Goal: Task Accomplishment & Management: Use online tool/utility

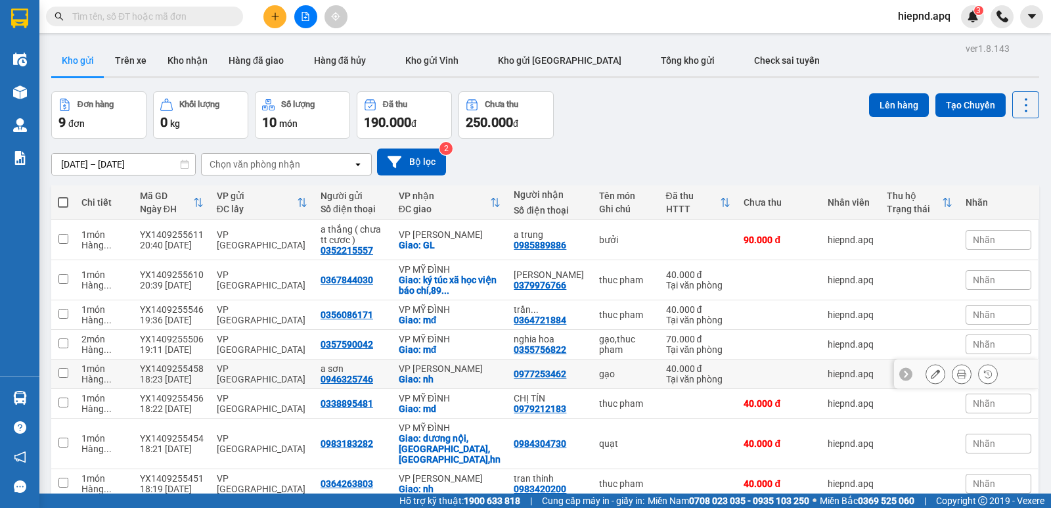
click at [592, 383] on td "gạo" at bounding box center [625, 374] width 66 height 30
checkbox input "true"
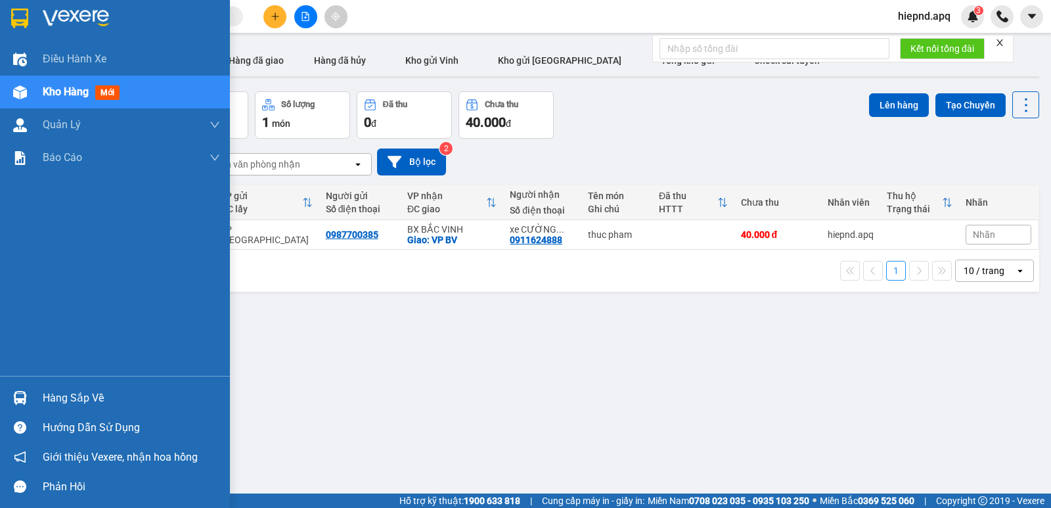
click at [62, 403] on div "Hàng sắp về" at bounding box center [131, 398] width 177 height 20
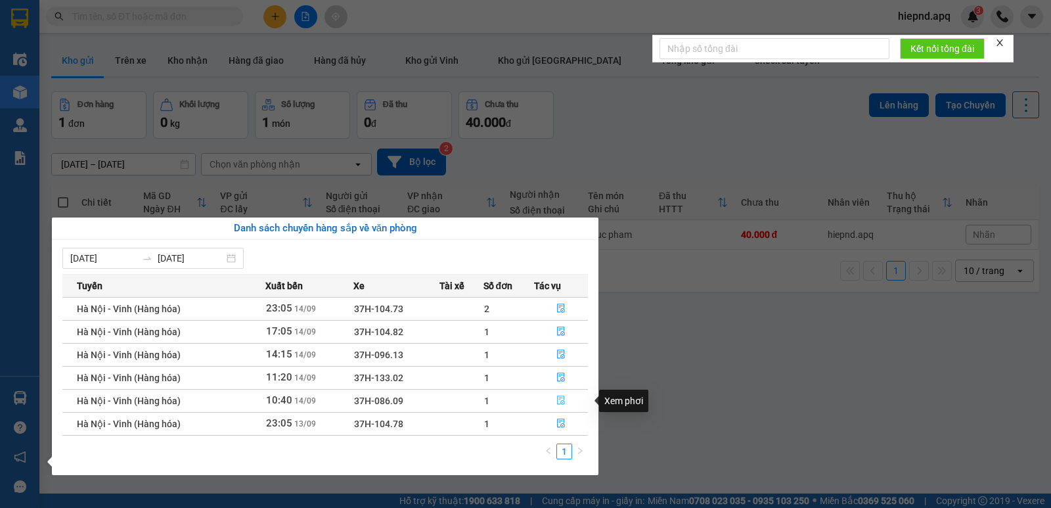
click at [559, 401] on icon "file-done" at bounding box center [560, 399] width 9 height 9
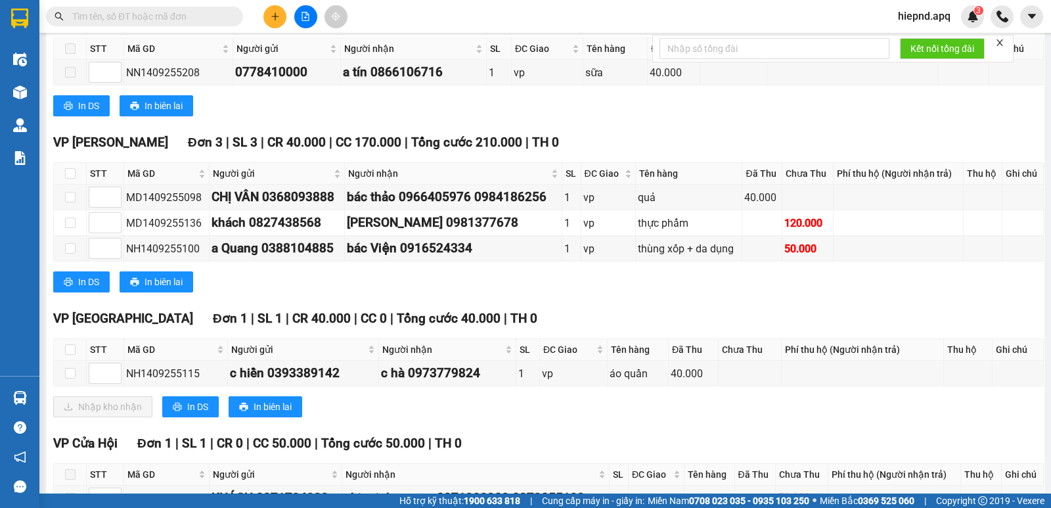
scroll to position [525, 0]
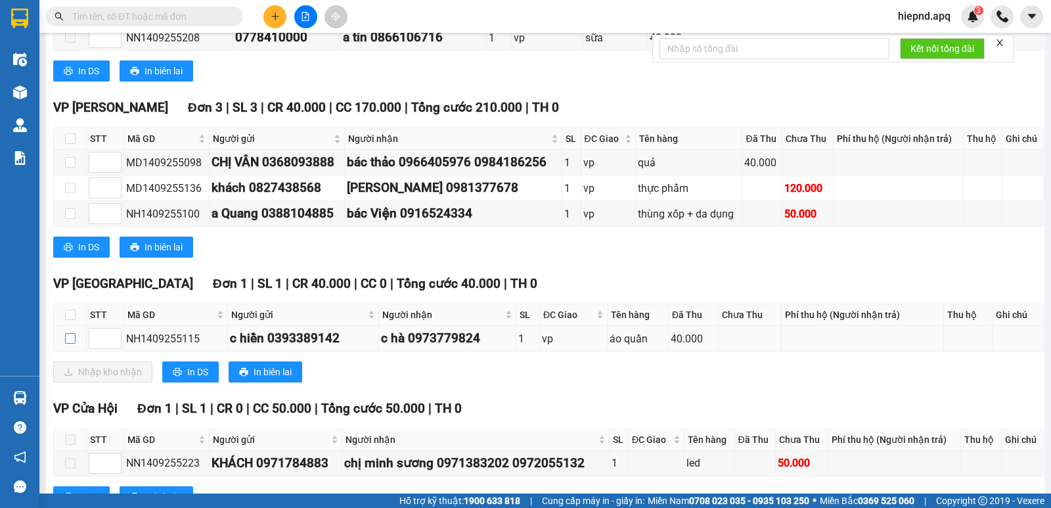
click at [69, 343] on input "checkbox" at bounding box center [70, 338] width 11 height 11
checkbox input "true"
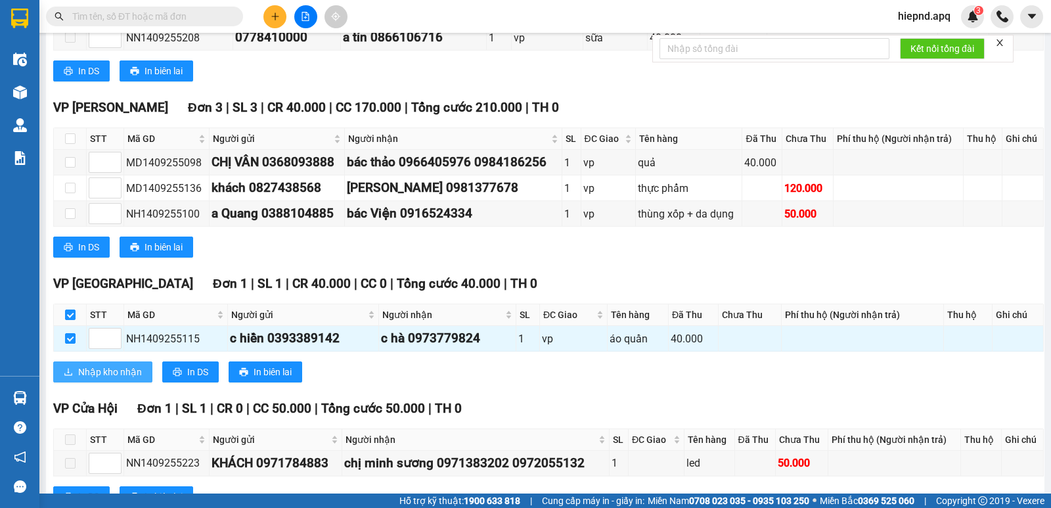
click at [95, 379] on span "Nhập kho nhận" at bounding box center [110, 371] width 64 height 14
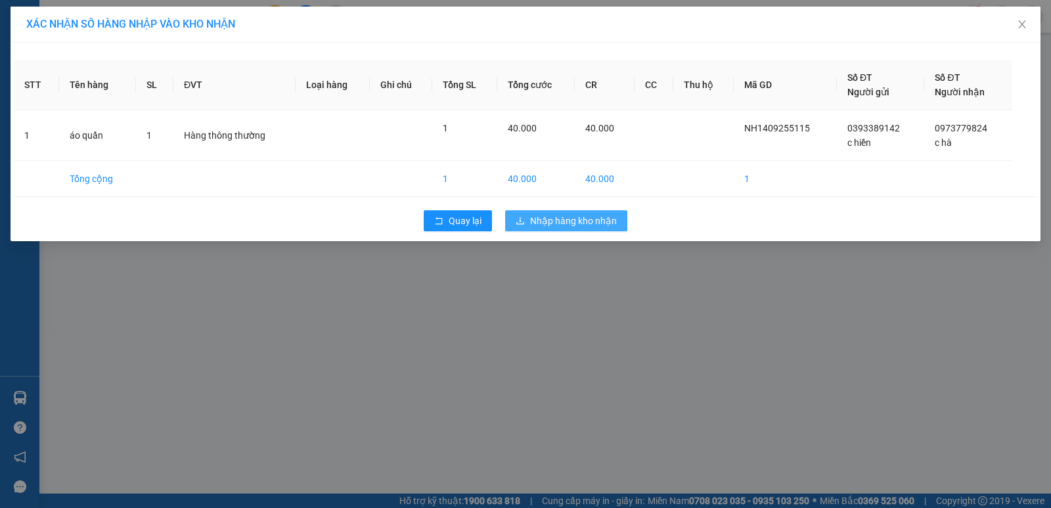
click at [560, 225] on span "Nhập hàng kho nhận" at bounding box center [573, 220] width 87 height 14
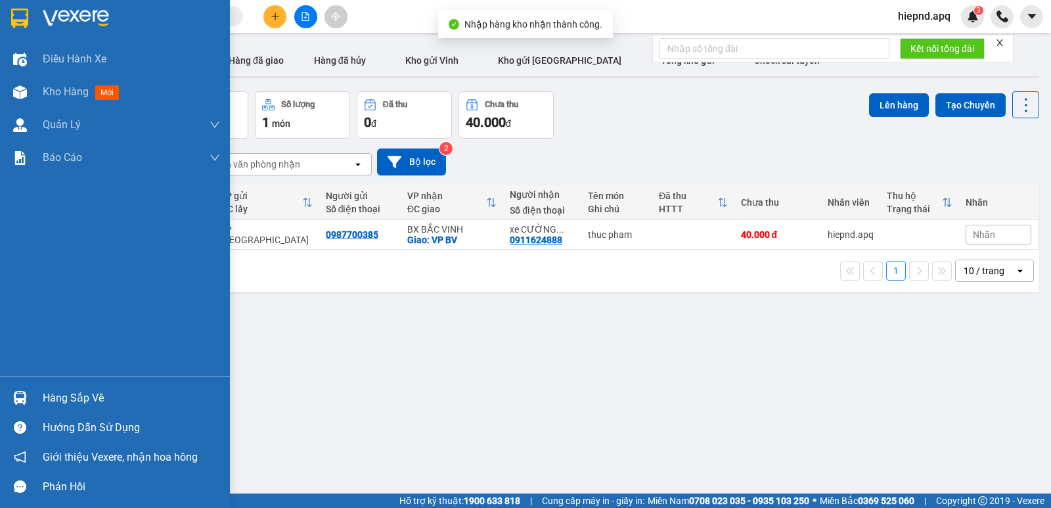
click at [88, 396] on div "Hàng sắp về" at bounding box center [131, 398] width 177 height 20
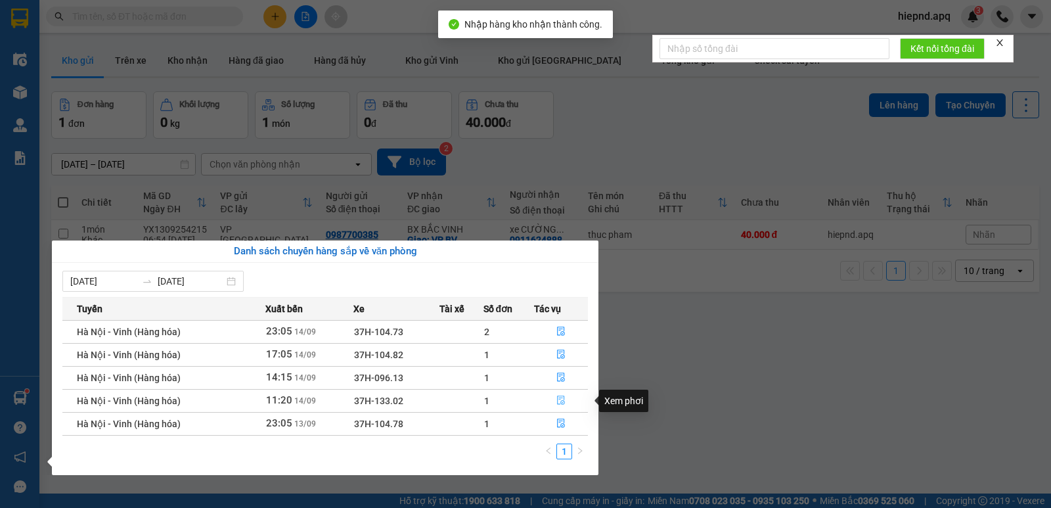
click at [561, 396] on icon "file-done" at bounding box center [561, 400] width 8 height 9
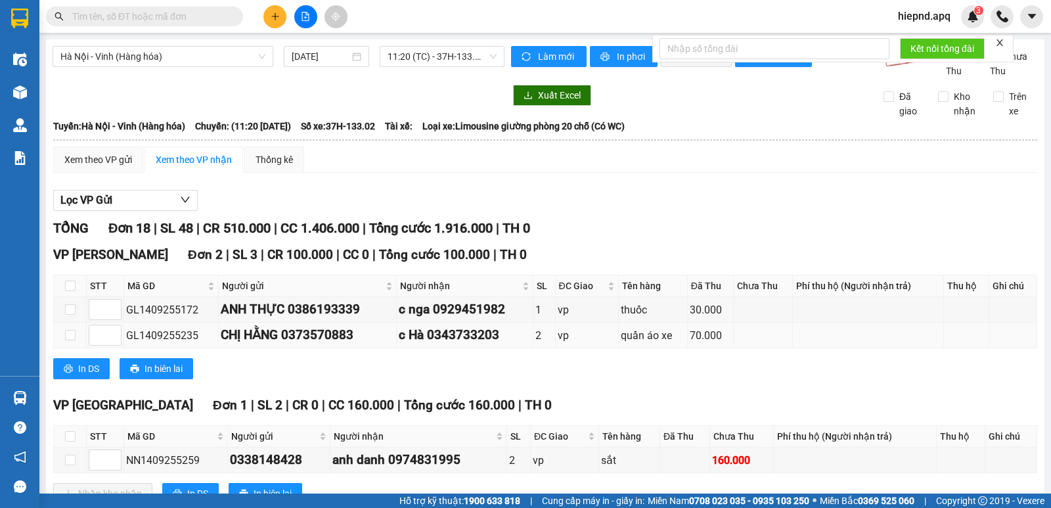
scroll to position [66, 0]
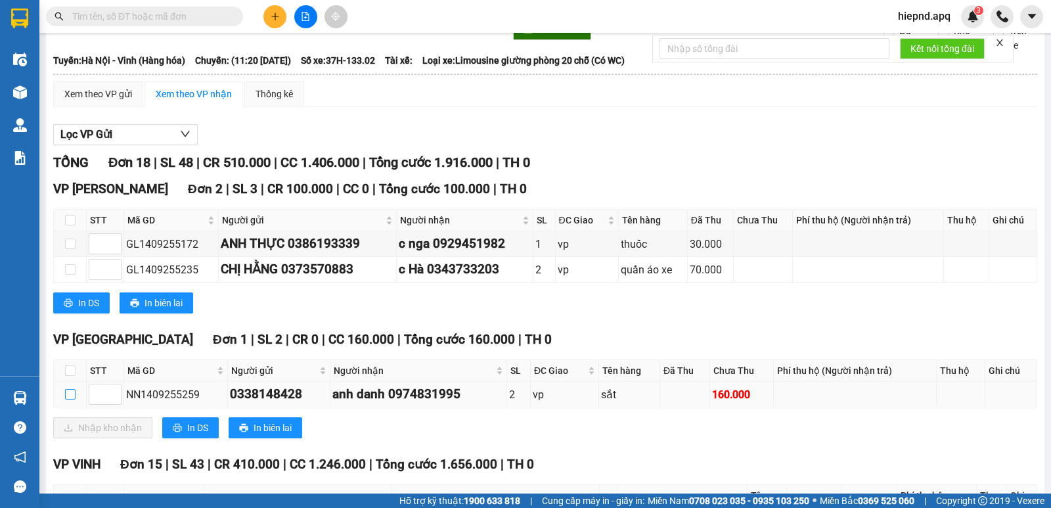
click at [70, 399] on input "checkbox" at bounding box center [70, 394] width 11 height 11
checkbox input "true"
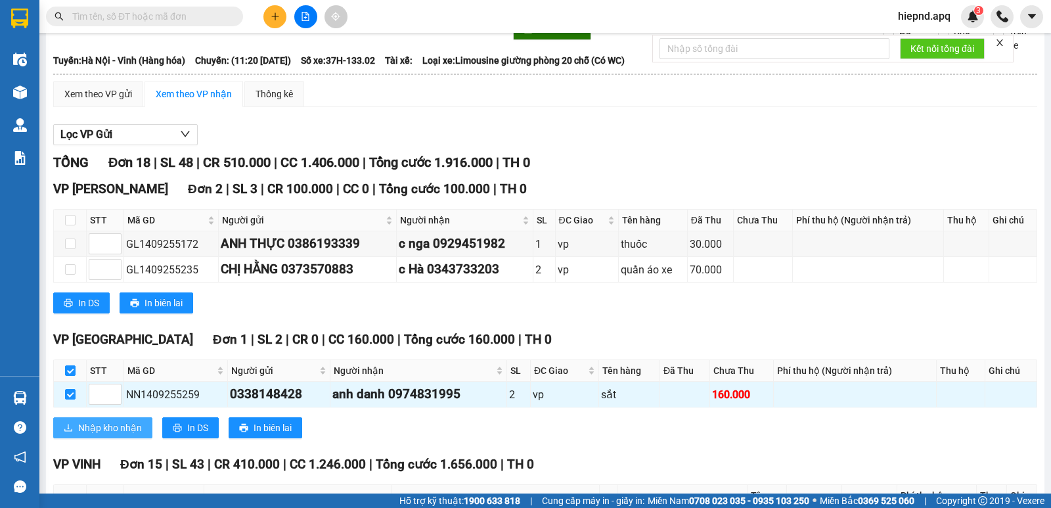
click at [91, 435] on span "Nhập kho nhận" at bounding box center [110, 427] width 64 height 14
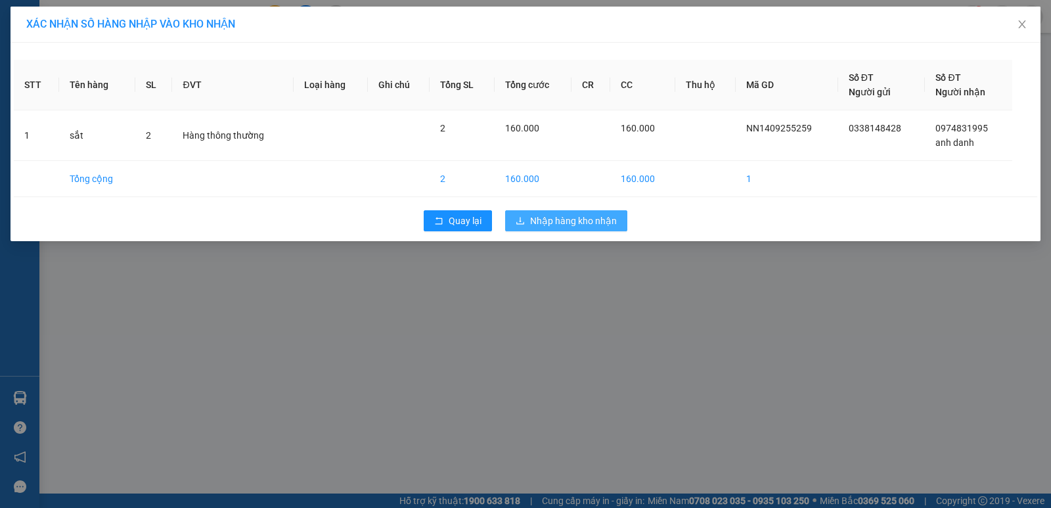
click at [561, 223] on span "Nhập hàng kho nhận" at bounding box center [573, 220] width 87 height 14
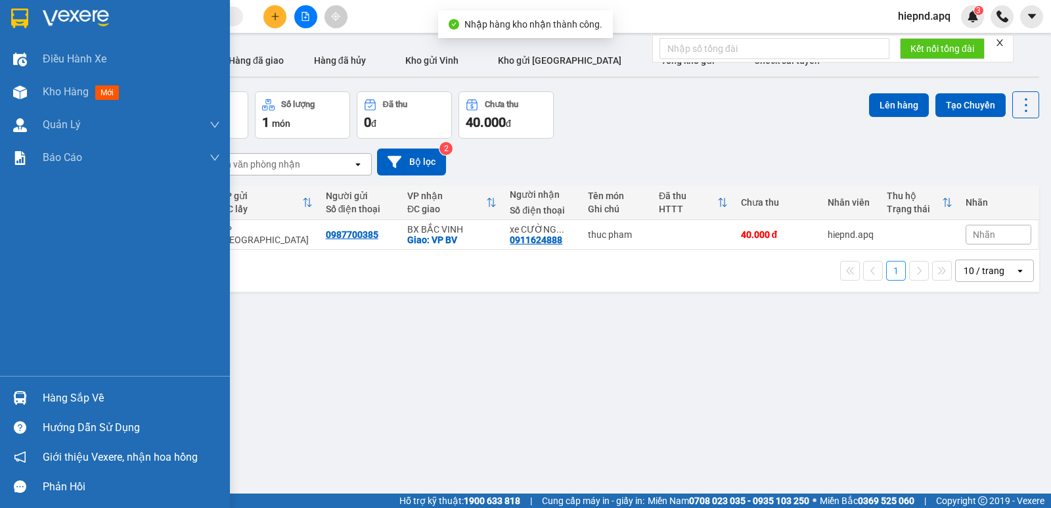
click at [57, 405] on div "Hàng sắp về" at bounding box center [131, 398] width 177 height 20
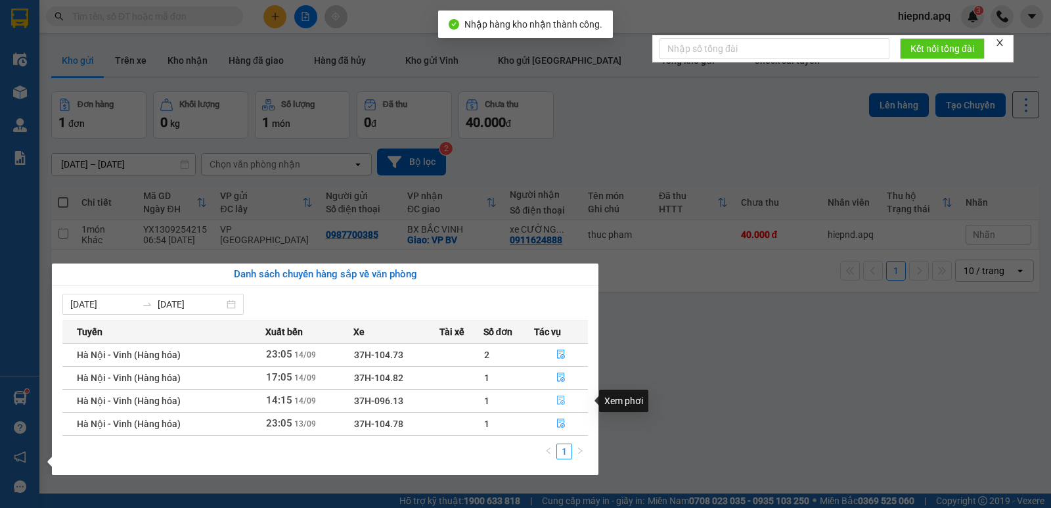
click at [558, 402] on icon "file-done" at bounding box center [561, 400] width 8 height 9
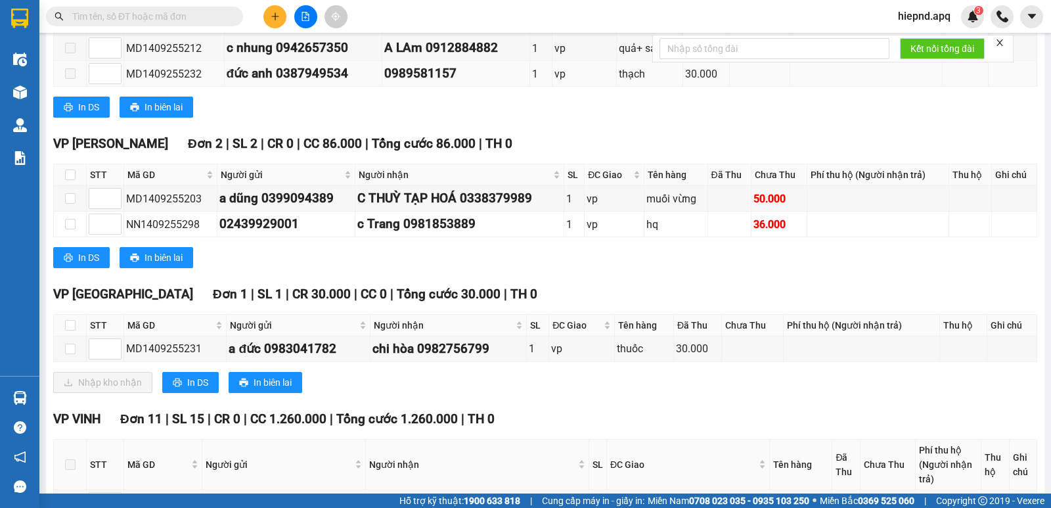
scroll to position [263, 0]
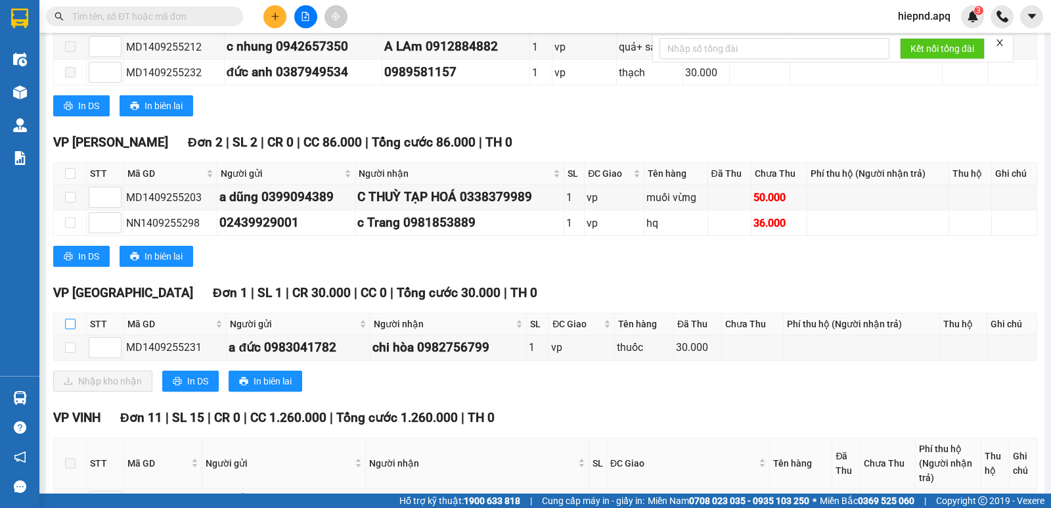
click at [73, 329] on input "checkbox" at bounding box center [70, 323] width 11 height 11
checkbox input "true"
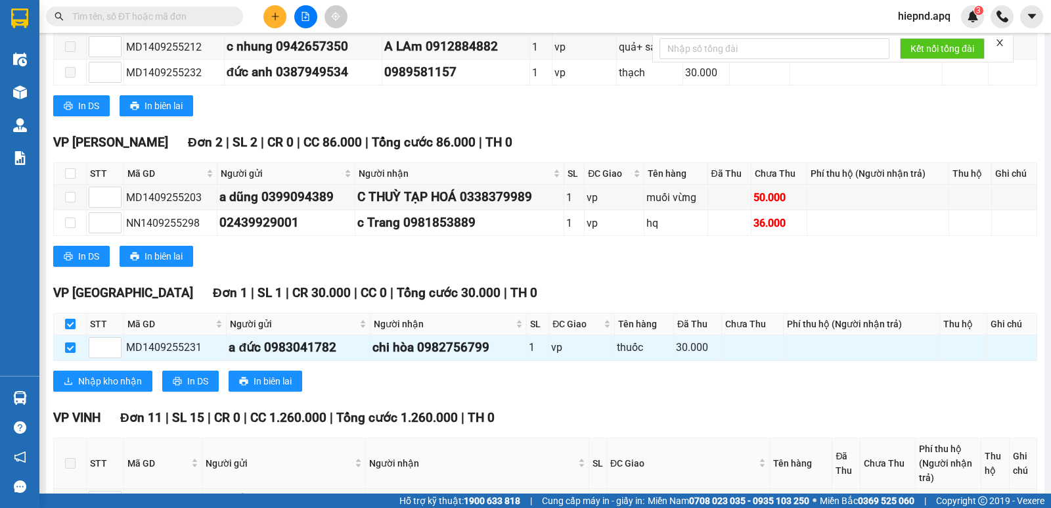
checkbox input "true"
click at [101, 388] on span "Nhập kho nhận" at bounding box center [110, 381] width 64 height 14
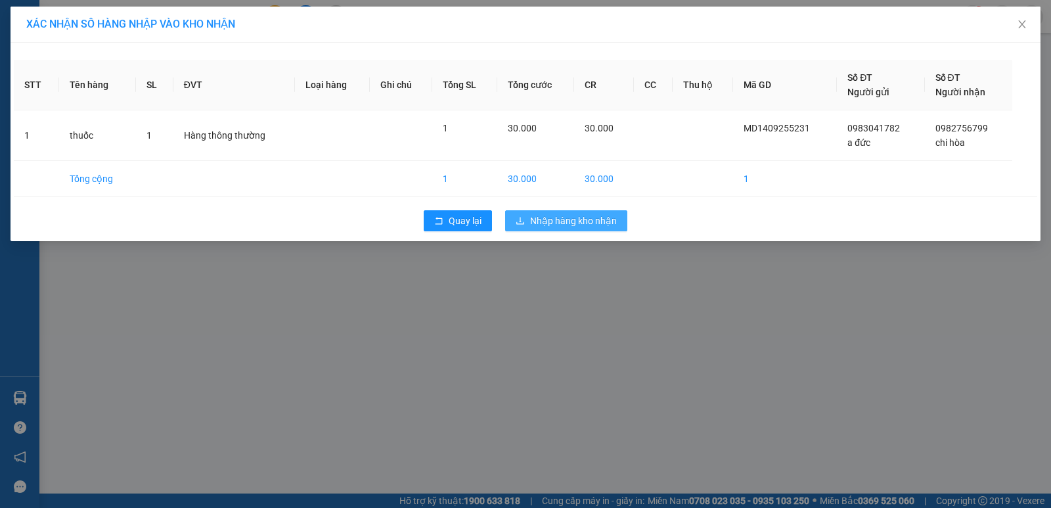
click at [563, 218] on span "Nhập hàng kho nhận" at bounding box center [573, 220] width 87 height 14
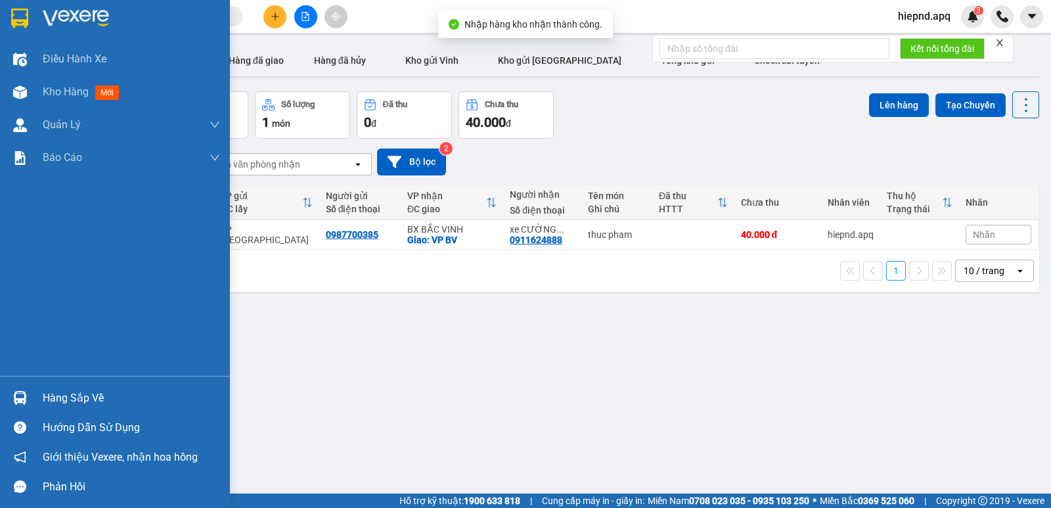
click at [55, 402] on div "Hàng sắp về" at bounding box center [131, 398] width 177 height 20
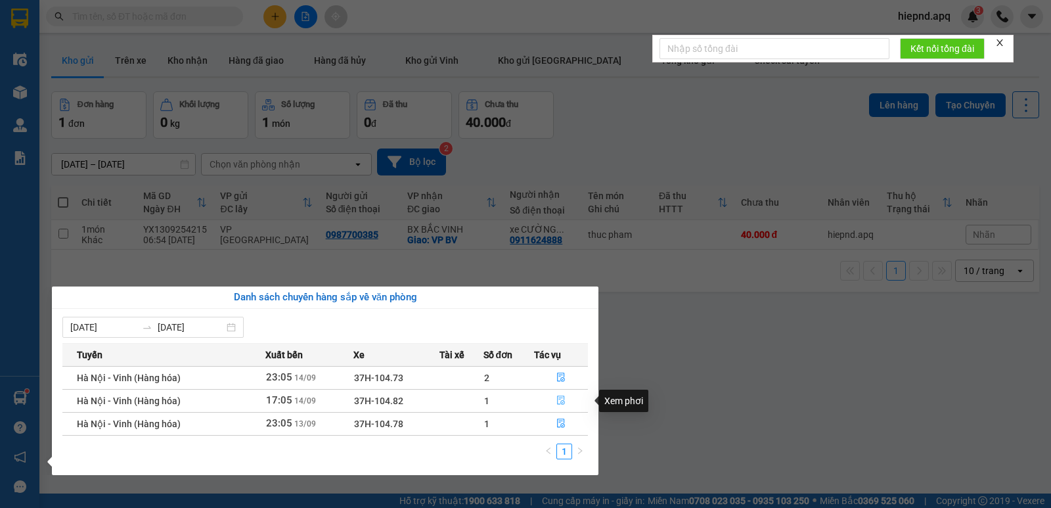
click at [562, 399] on icon "file-done" at bounding box center [560, 399] width 9 height 9
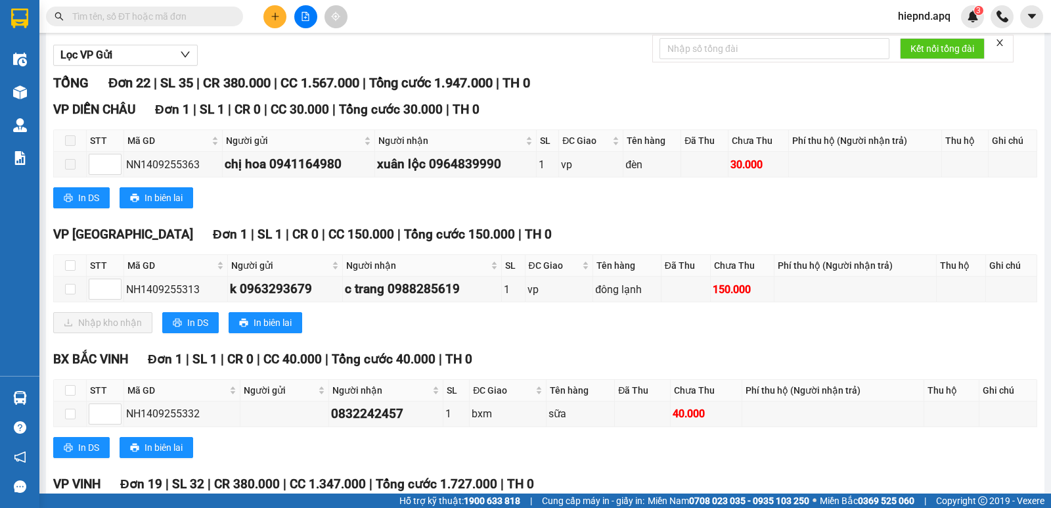
scroll to position [197, 0]
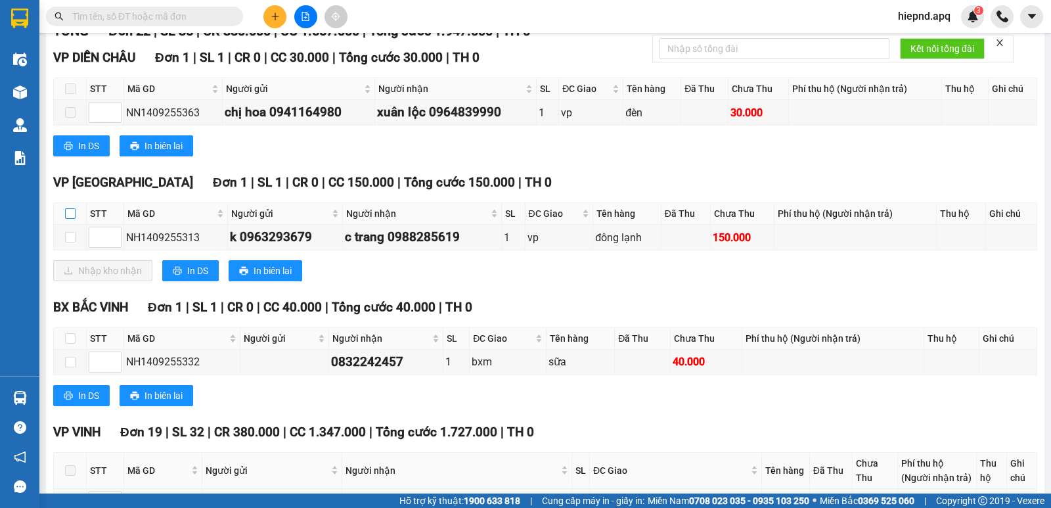
click at [68, 219] on input "checkbox" at bounding box center [70, 213] width 11 height 11
checkbox input "true"
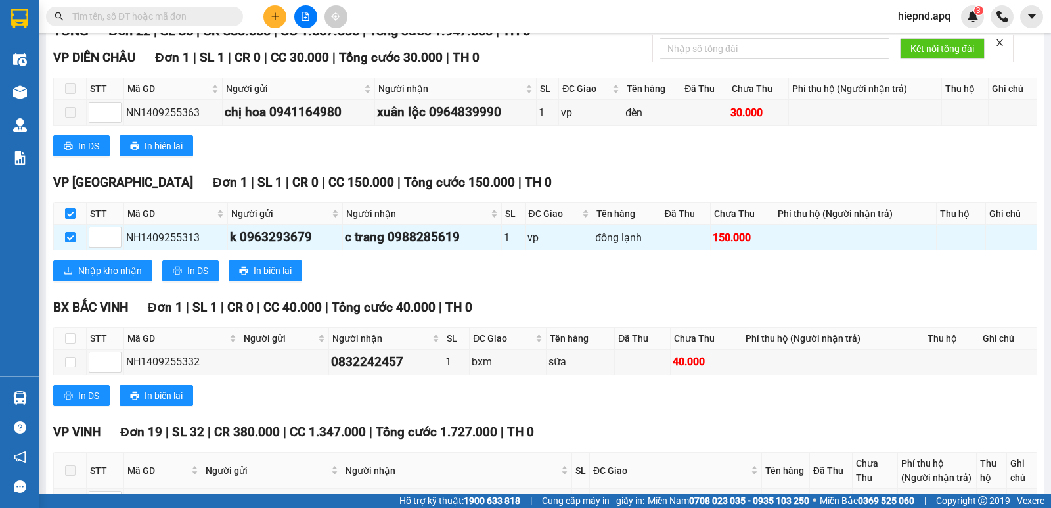
checkbox input "true"
click at [83, 278] on span "Nhập kho nhận" at bounding box center [110, 270] width 64 height 14
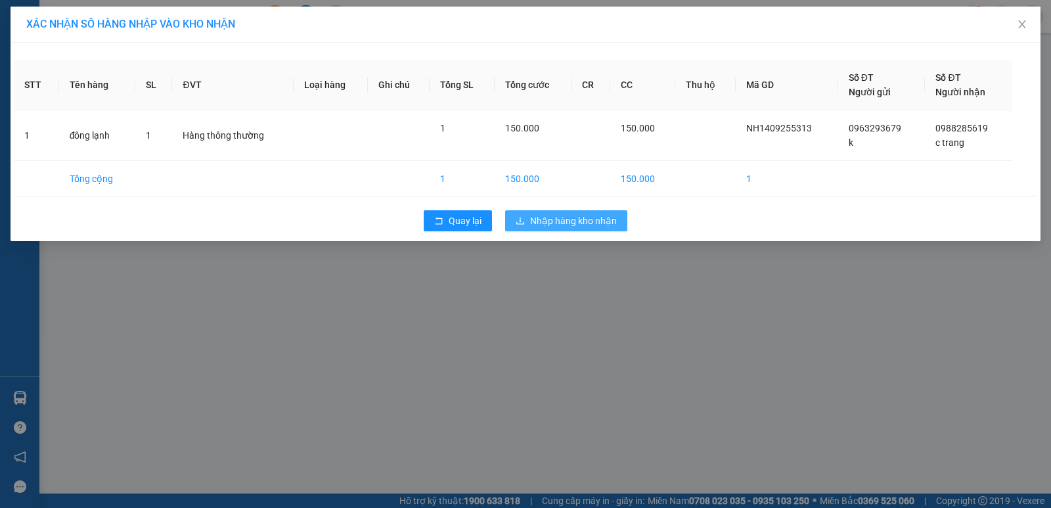
click at [538, 227] on span "Nhập hàng kho nhận" at bounding box center [573, 220] width 87 height 14
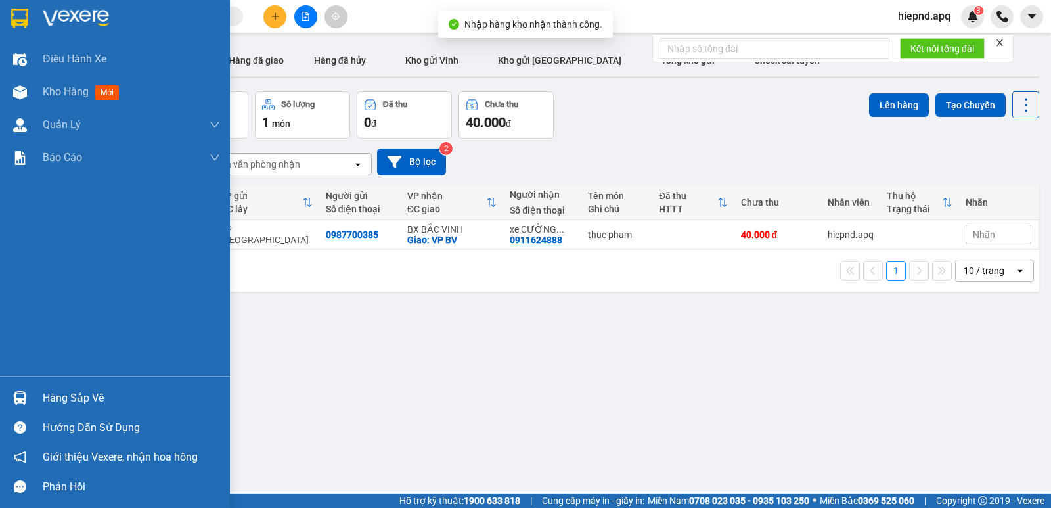
click at [57, 401] on div "Hàng sắp về" at bounding box center [131, 398] width 177 height 20
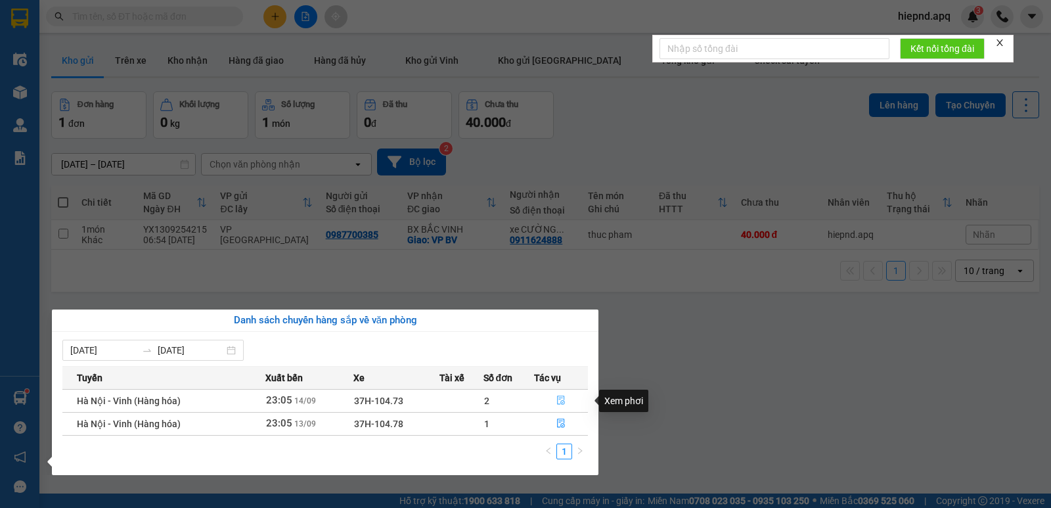
click at [561, 401] on icon "file-done" at bounding box center [561, 400] width 8 height 9
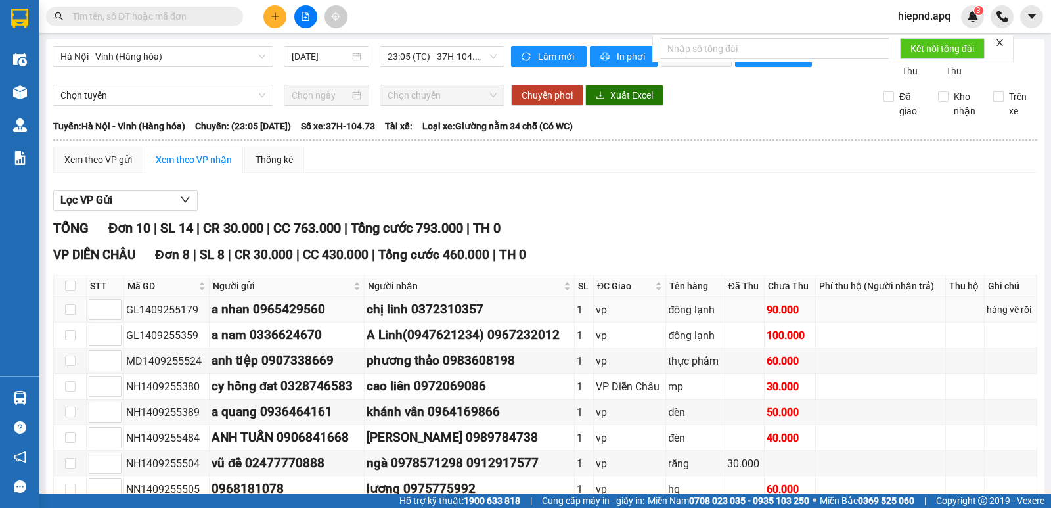
scroll to position [241, 0]
